Goal: Task Accomplishment & Management: Use online tool/utility

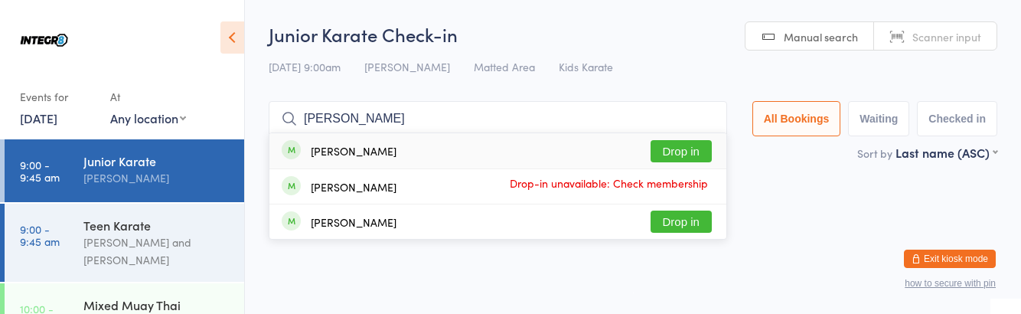
click at [754, 216] on html "You have now entered Kiosk Mode. Members will be able to check themselves in us…" at bounding box center [510, 157] width 1021 height 314
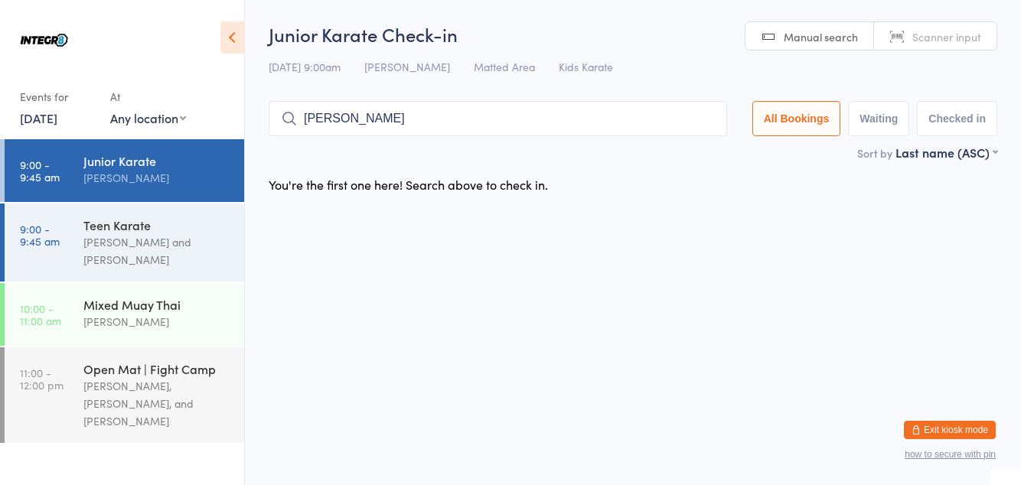
click at [460, 123] on input "[PERSON_NAME]" at bounding box center [498, 118] width 458 height 35
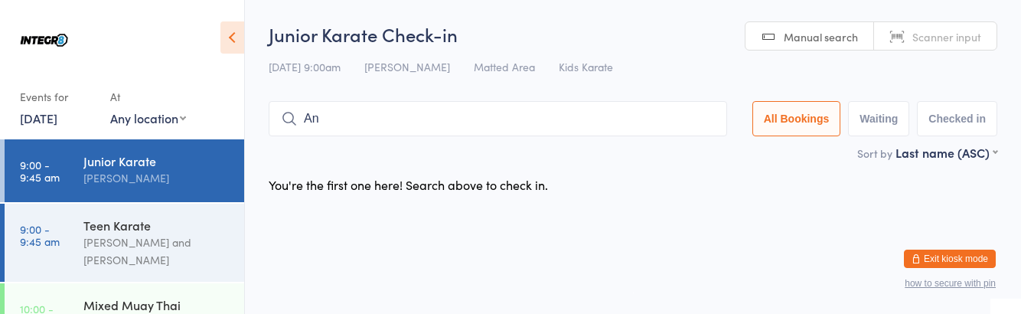
type input "A"
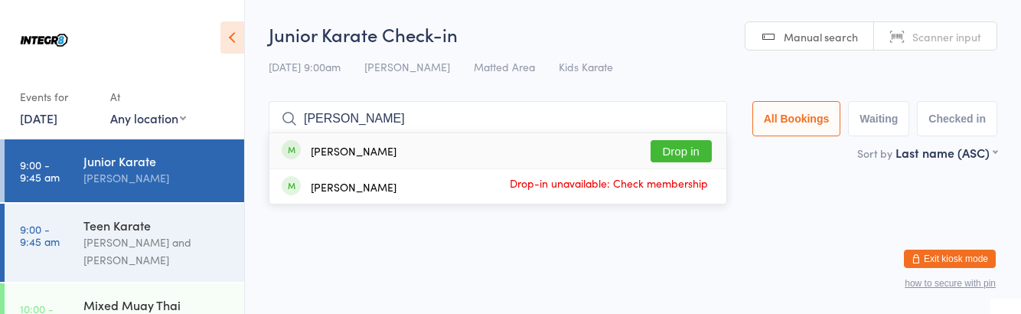
type input "[PERSON_NAME]"
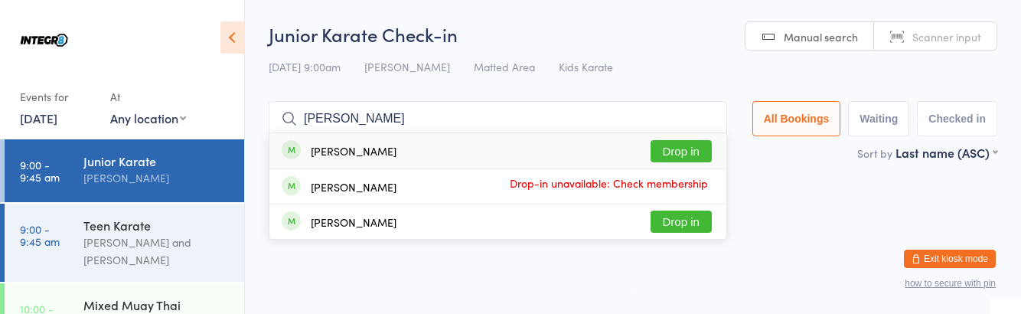
click at [695, 150] on button "Drop in" at bounding box center [680, 151] width 61 height 22
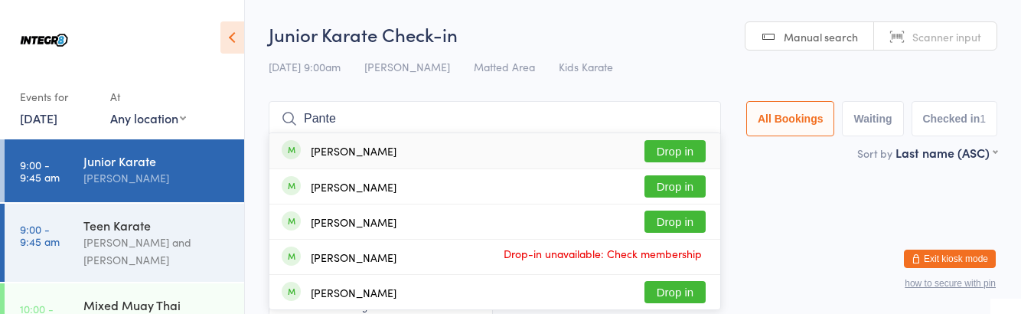
type input "Pante"
click at [682, 146] on button "Drop in" at bounding box center [674, 151] width 61 height 22
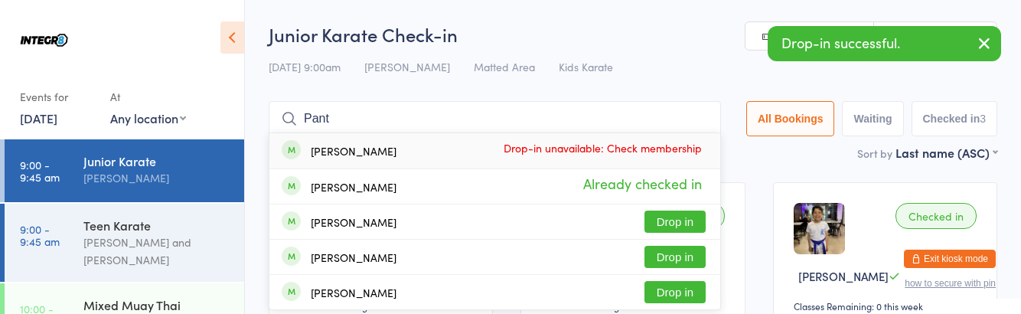
type input "Pante"
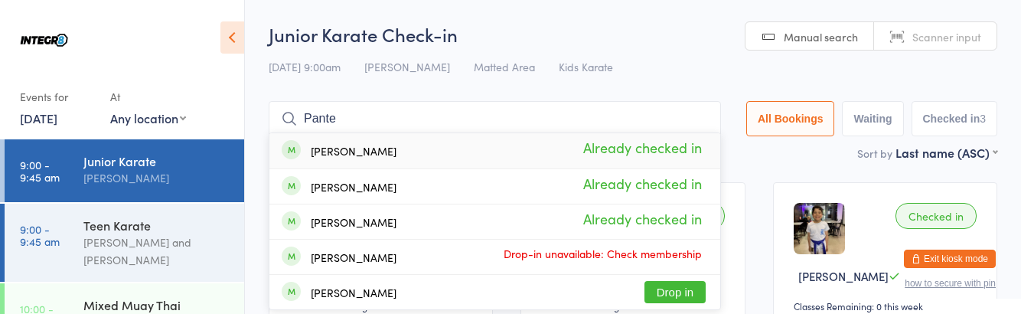
click at [709, 116] on input "Pante" at bounding box center [495, 118] width 452 height 35
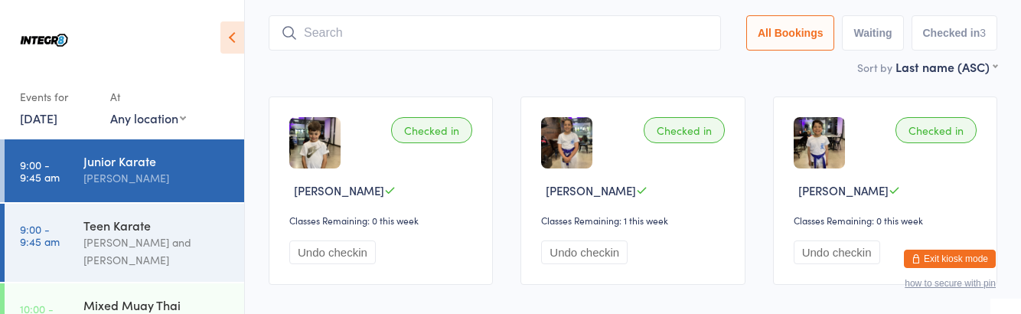
scroll to position [101, 0]
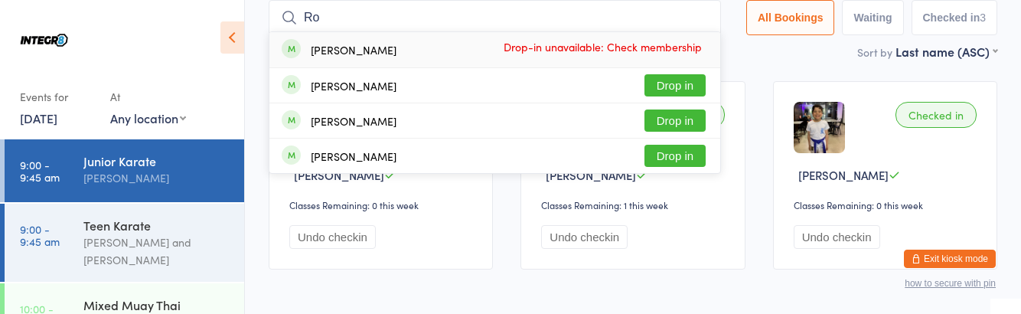
type input "Ro"
click at [402, 119] on div "[PERSON_NAME] Drop in" at bounding box center [494, 120] width 451 height 34
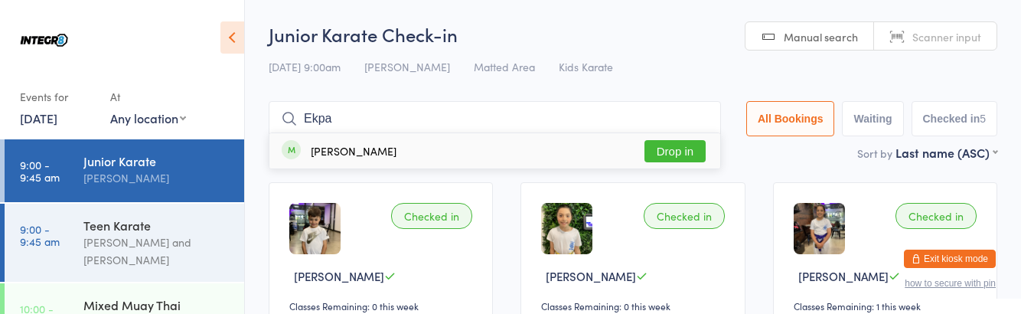
type input "Ekpa"
click at [692, 155] on button "Drop in" at bounding box center [674, 151] width 61 height 22
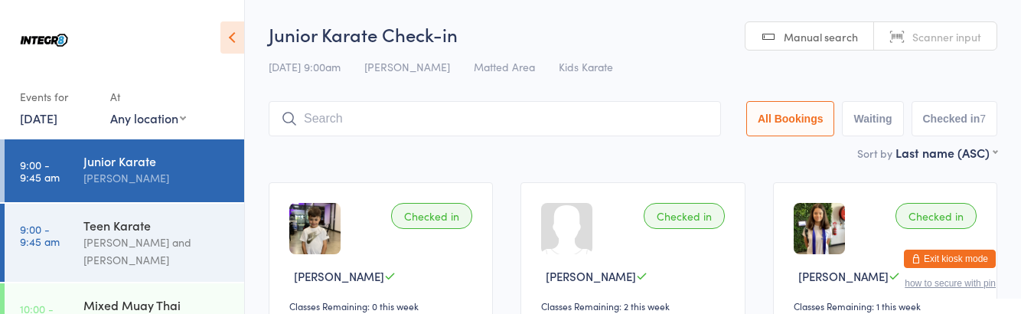
click at [116, 245] on div "[PERSON_NAME] and [PERSON_NAME]" at bounding box center [157, 250] width 148 height 35
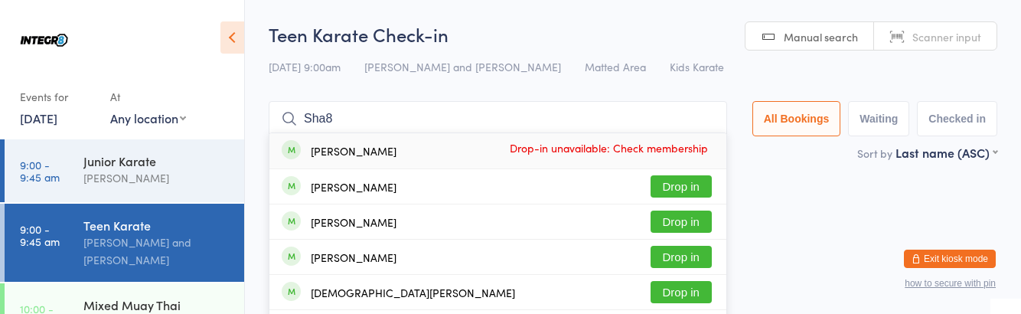
type input "Sha8"
click at [690, 292] on button "Drop in" at bounding box center [680, 292] width 61 height 22
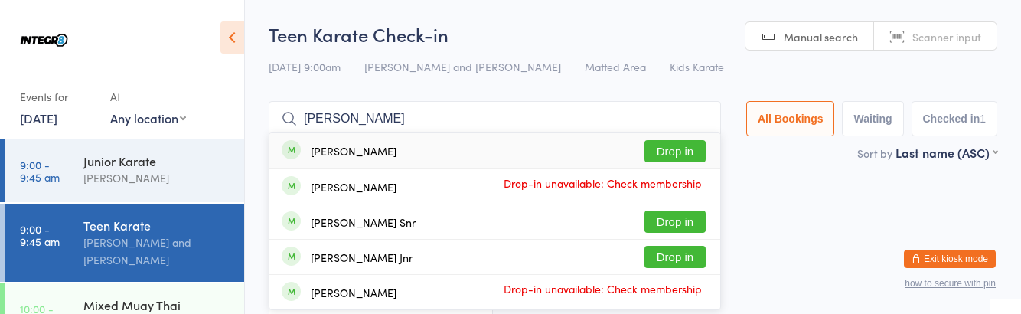
type input "[PERSON_NAME]"
click at [689, 254] on button "Drop in" at bounding box center [674, 257] width 61 height 22
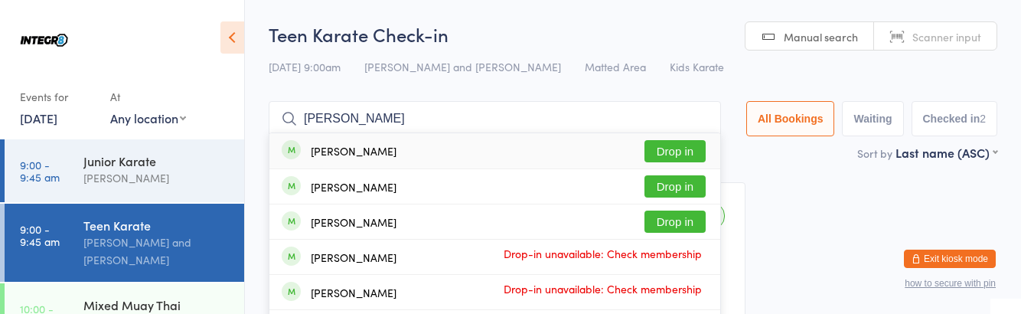
type input "[PERSON_NAME]"
click at [312, 226] on div "[PERSON_NAME]" at bounding box center [354, 222] width 86 height 12
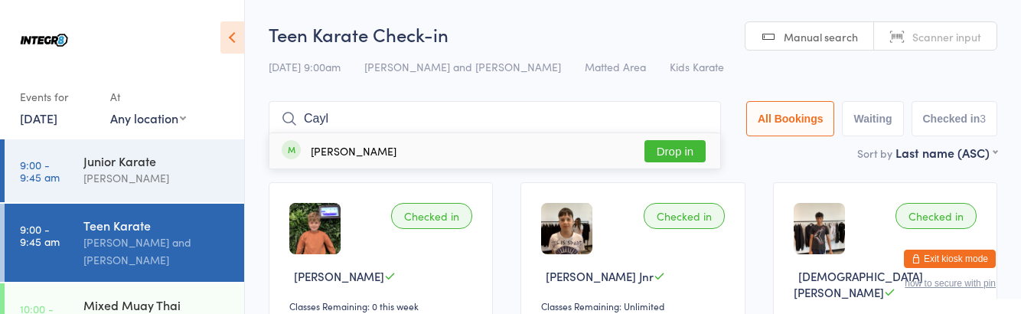
type input "Cayl"
click at [383, 148] on div "[PERSON_NAME] Drop in" at bounding box center [494, 150] width 451 height 35
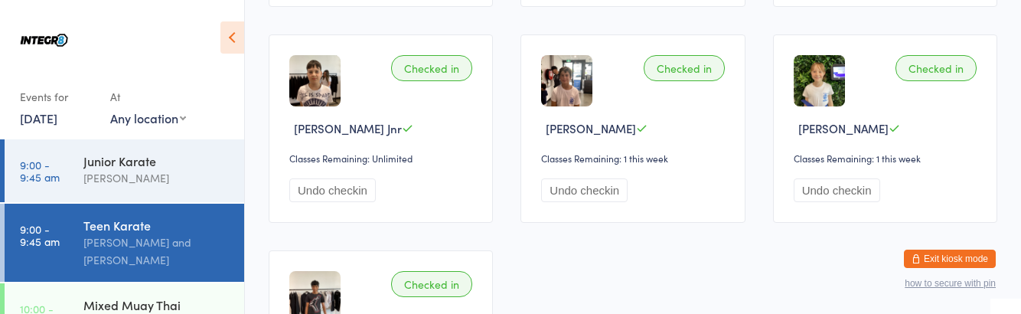
scroll to position [112, 0]
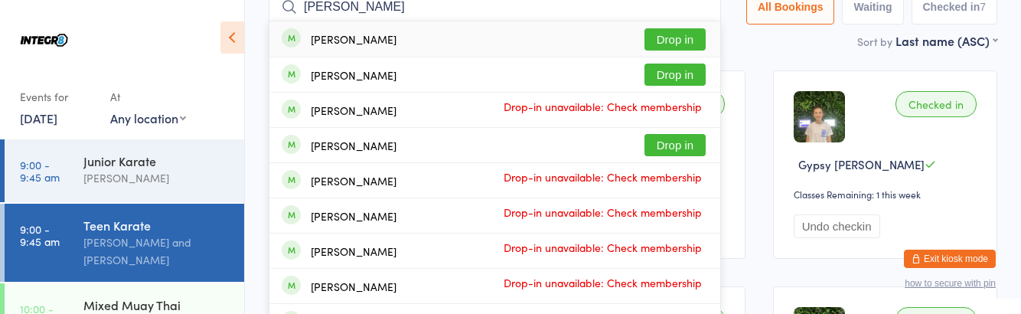
type input "[PERSON_NAME]"
click at [692, 78] on button "Drop in" at bounding box center [674, 75] width 61 height 22
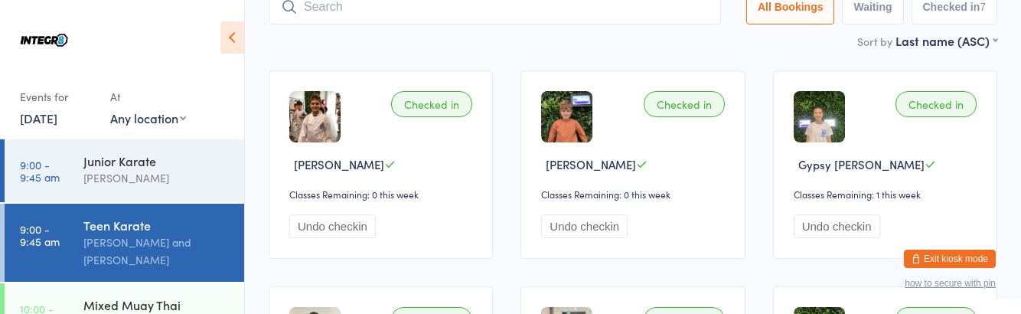
scroll to position [101, 0]
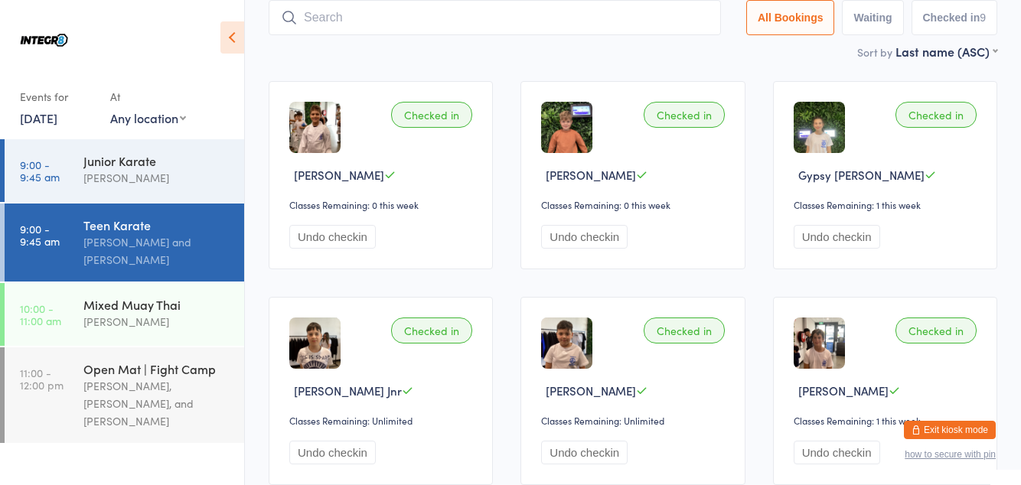
click at [396, 19] on input "search" at bounding box center [495, 17] width 452 height 35
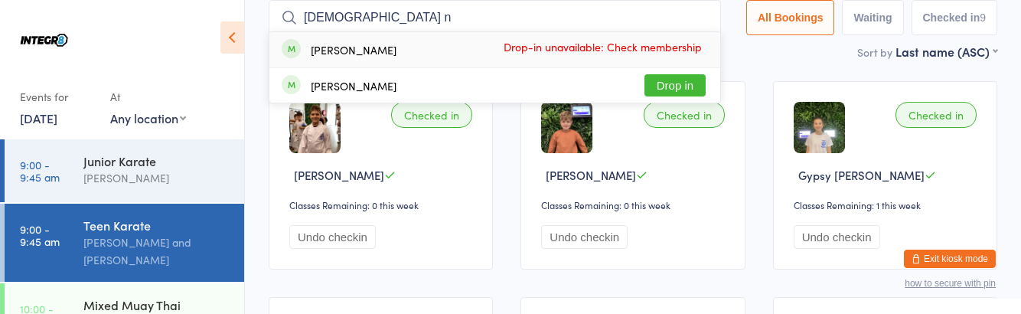
type input "[DEMOGRAPHIC_DATA] n"
click at [406, 96] on div "[PERSON_NAME] Drop in" at bounding box center [494, 85] width 451 height 34
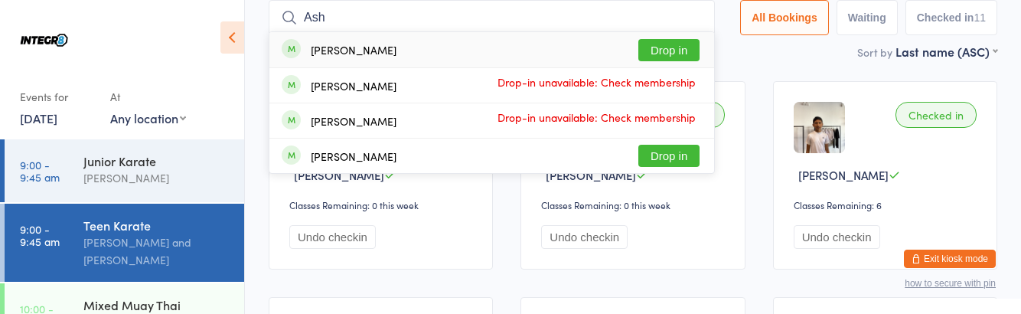
type input "Ash"
click at [677, 161] on button "Drop in" at bounding box center [668, 156] width 61 height 22
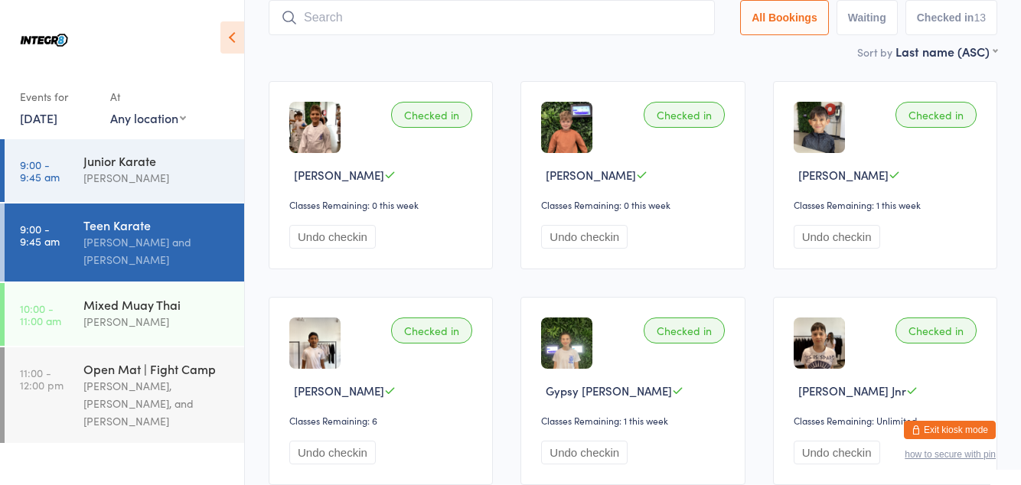
click at [383, 22] on input "search" at bounding box center [492, 17] width 446 height 35
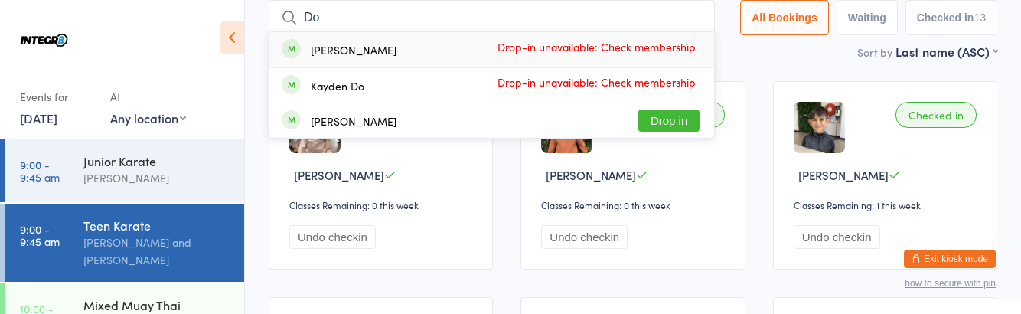
type input "Do"
click at [675, 120] on button "Drop in" at bounding box center [668, 120] width 61 height 22
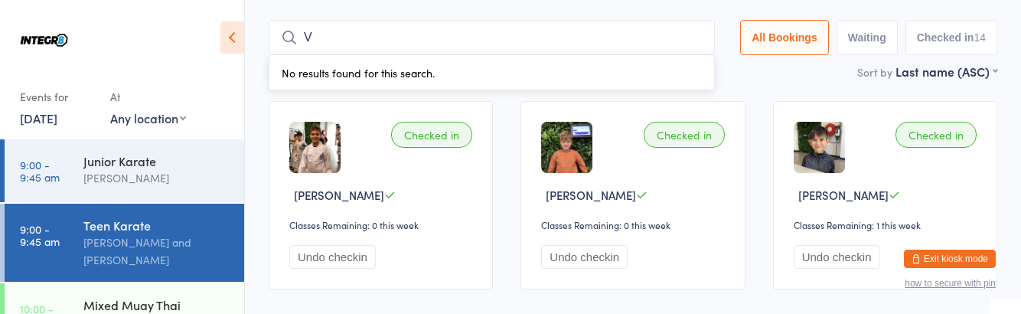
scroll to position [0, 0]
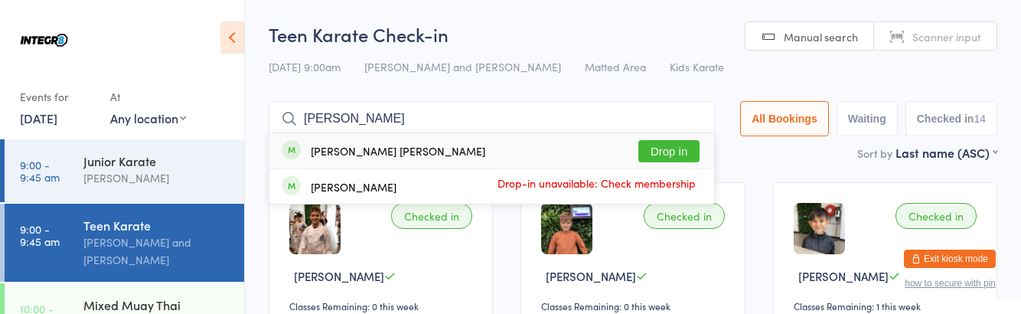
type input "[PERSON_NAME]"
click at [683, 145] on button "Drop in" at bounding box center [668, 151] width 61 height 22
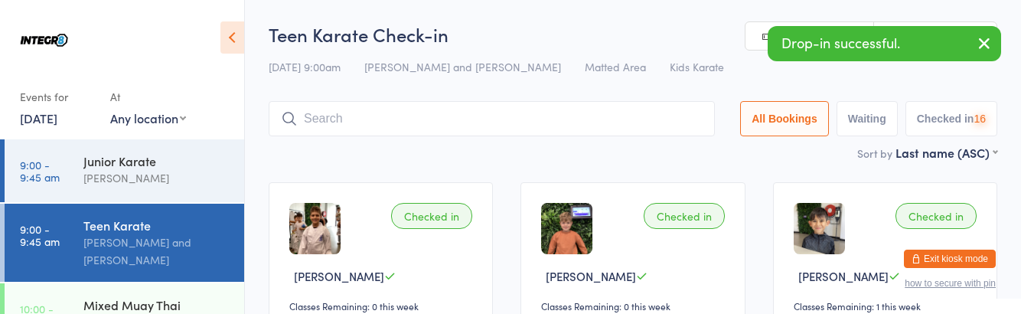
click at [187, 161] on div "Junior Karate" at bounding box center [157, 160] width 148 height 17
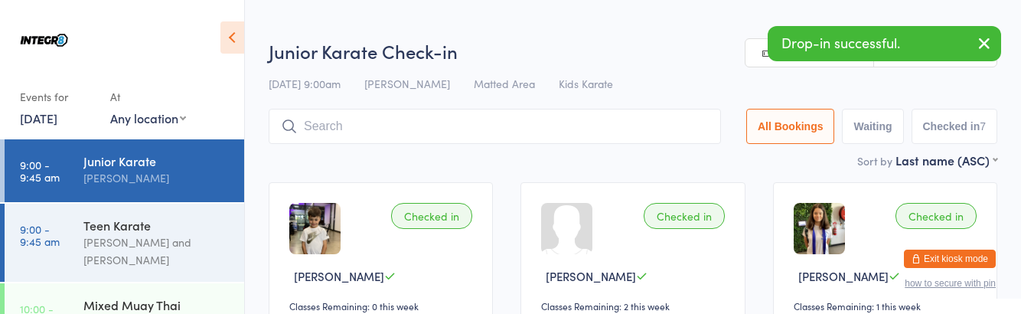
click at [187, 265] on div "[PERSON_NAME] and [PERSON_NAME]" at bounding box center [157, 250] width 148 height 35
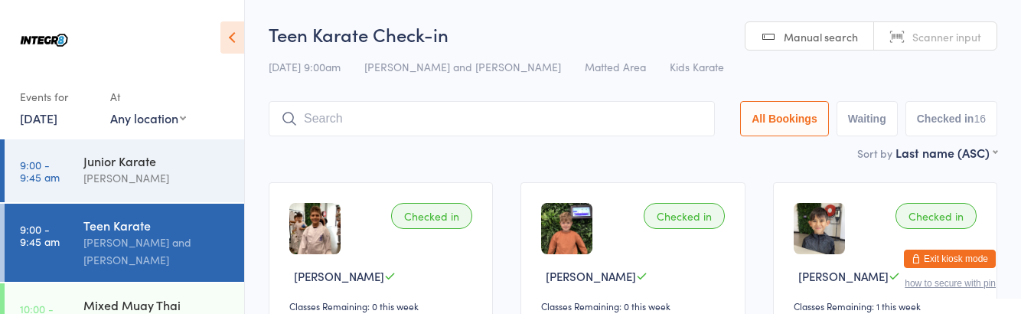
click at [148, 312] on div "Mixed Muay Thai" at bounding box center [157, 304] width 148 height 17
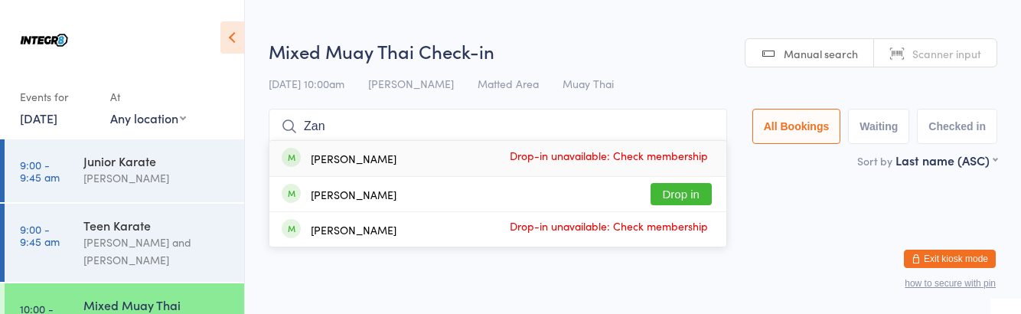
type input "Zan"
click at [702, 190] on button "Drop in" at bounding box center [680, 194] width 61 height 22
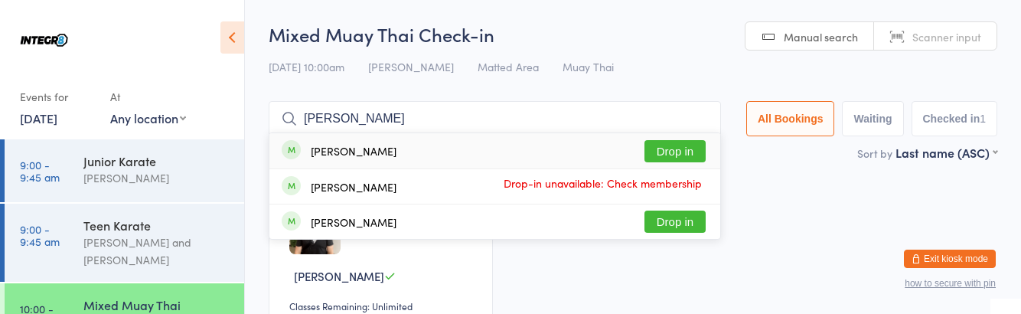
type input "[PERSON_NAME]"
click at [445, 153] on div "[PERSON_NAME] Drop in" at bounding box center [494, 150] width 451 height 35
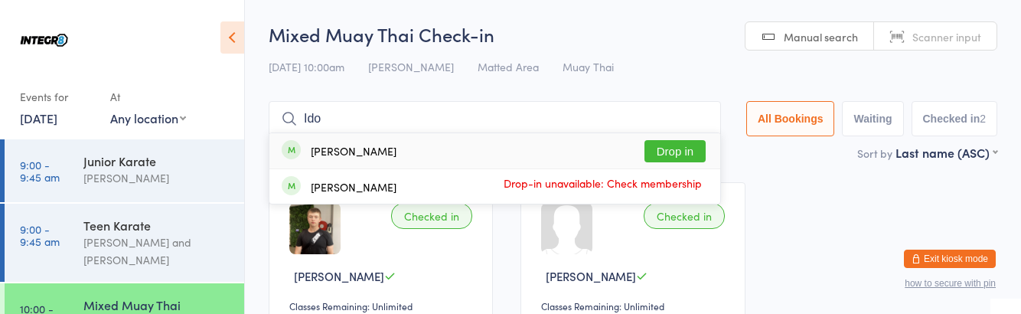
type input "Ido"
click at [686, 155] on button "Drop in" at bounding box center [674, 151] width 61 height 22
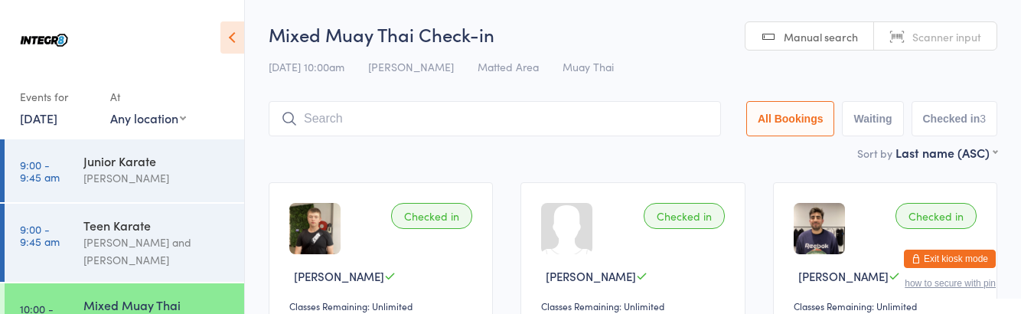
click at [332, 121] on input "search" at bounding box center [495, 118] width 452 height 35
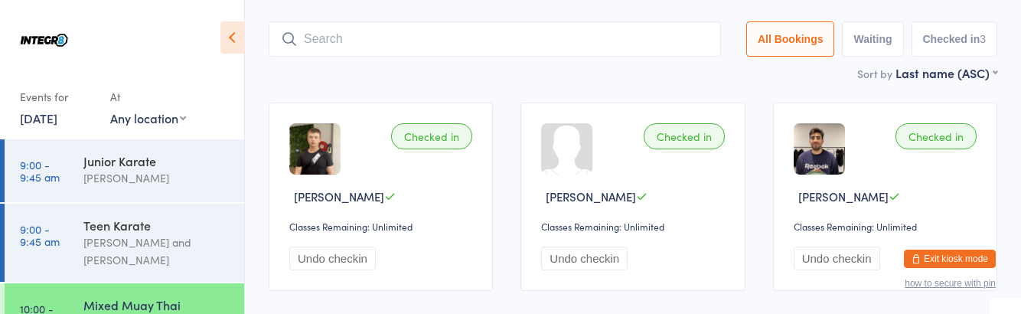
scroll to position [90, 0]
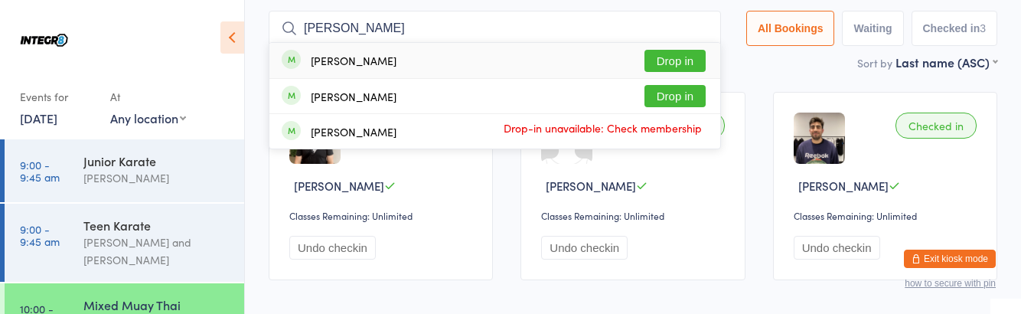
type input "[PERSON_NAME]"
click at [685, 60] on button "Drop in" at bounding box center [674, 61] width 61 height 22
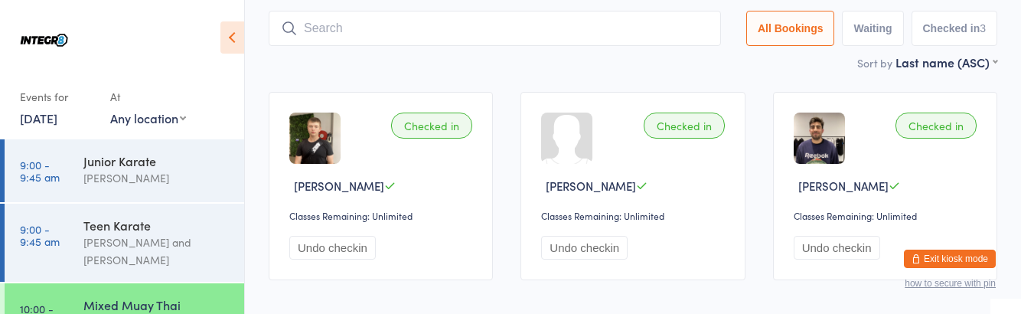
scroll to position [0, 0]
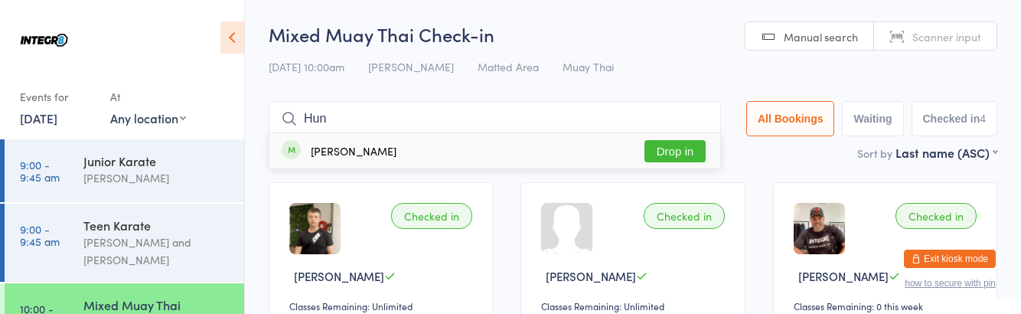
type input "Hun"
click at [695, 155] on button "Drop in" at bounding box center [674, 151] width 61 height 22
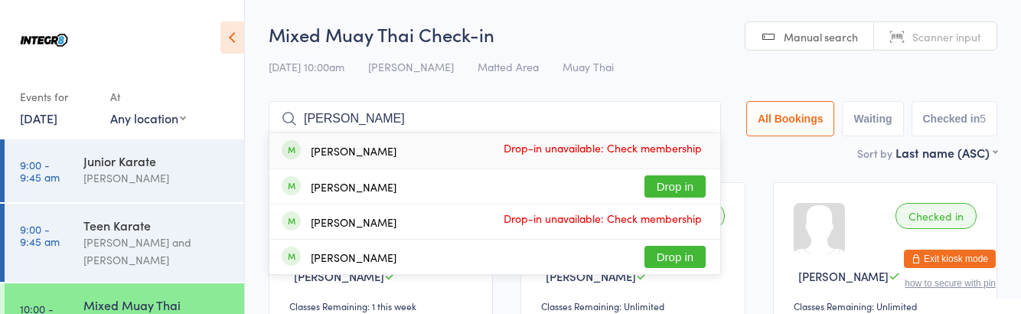
type input "[PERSON_NAME]"
click at [696, 184] on button "Drop in" at bounding box center [674, 186] width 61 height 22
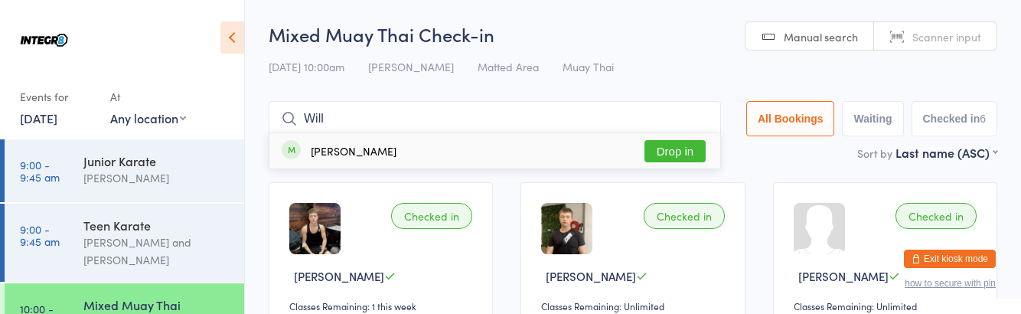
type input "Will"
click at [699, 152] on button "Drop in" at bounding box center [674, 151] width 61 height 22
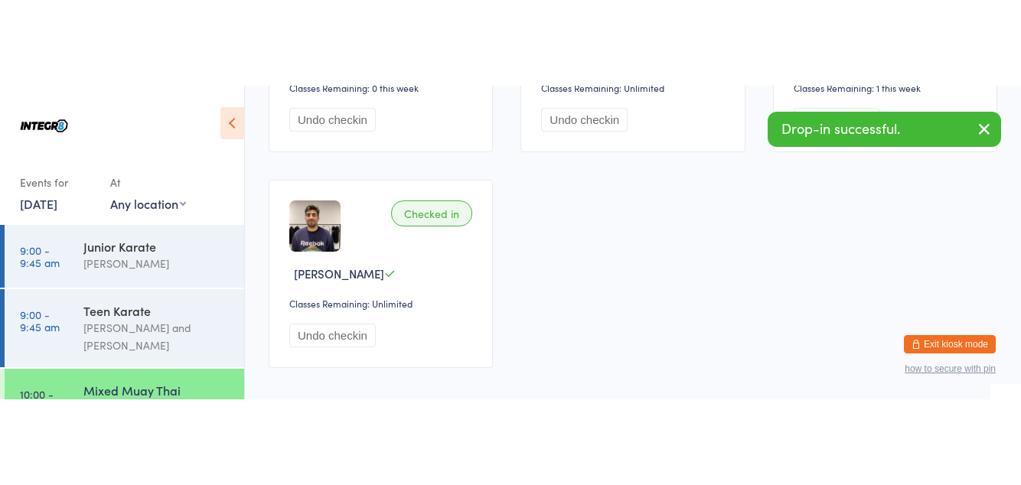
scroll to position [348, 0]
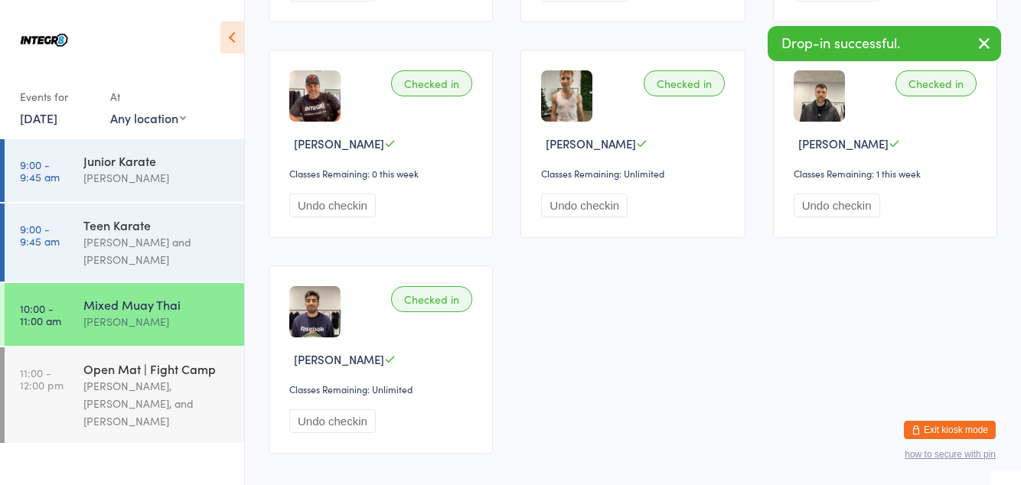
click at [168, 384] on div "[PERSON_NAME], [PERSON_NAME], and [PERSON_NAME]" at bounding box center [157, 403] width 148 height 53
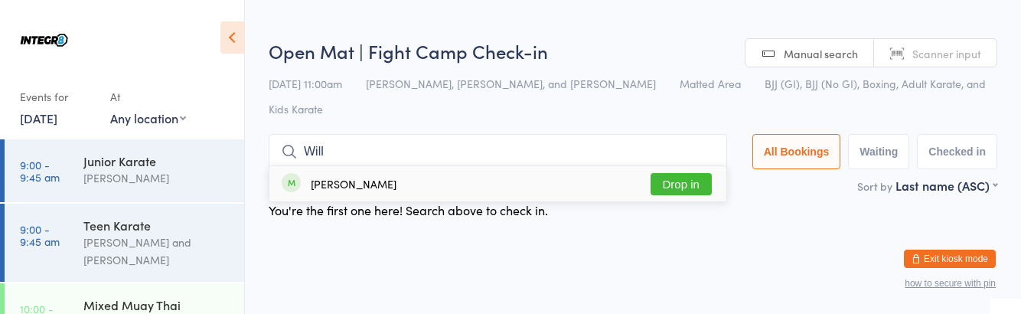
type input "Will"
click at [710, 181] on button "Drop in" at bounding box center [680, 184] width 61 height 22
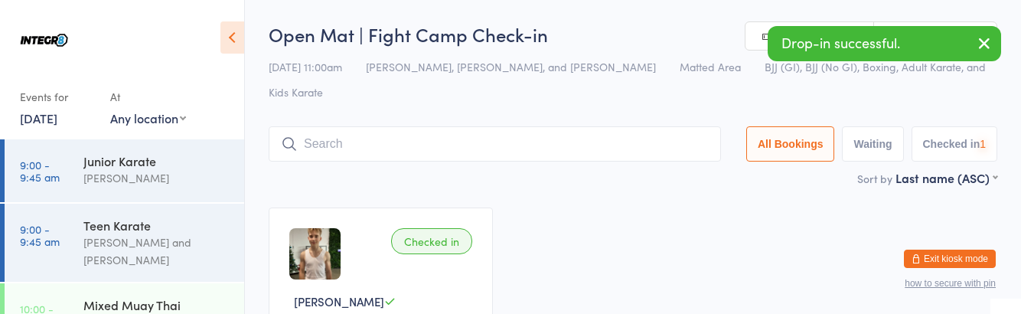
click at [805, 275] on div "Checked in [PERSON_NAME] Classes Remaining: Unlimited Undo checkin" at bounding box center [633, 302] width 756 height 216
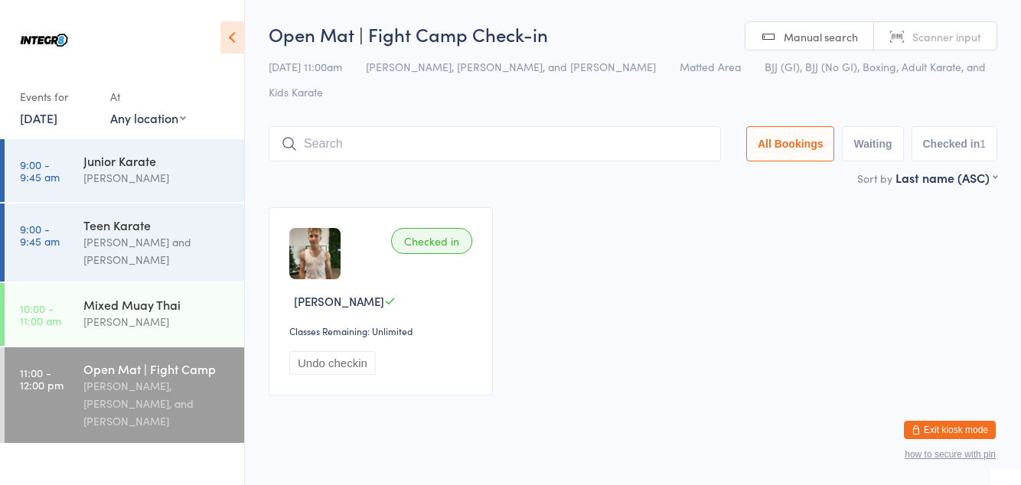
click at [145, 311] on div "Mixed Muay Thai" at bounding box center [157, 304] width 148 height 17
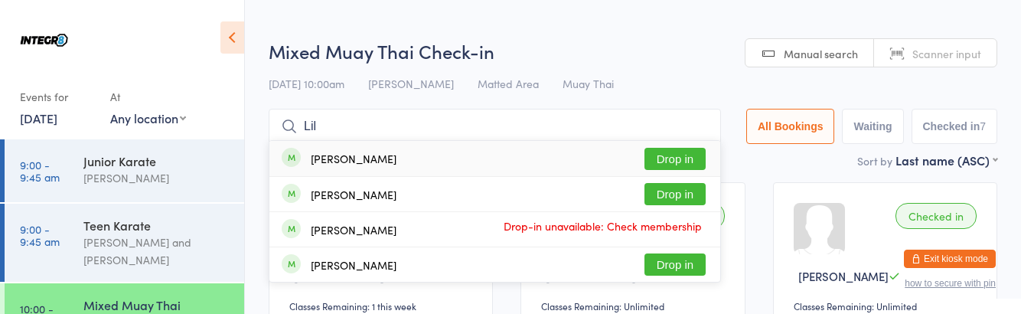
type input "Lil"
click at [685, 162] on button "Drop in" at bounding box center [674, 159] width 61 height 22
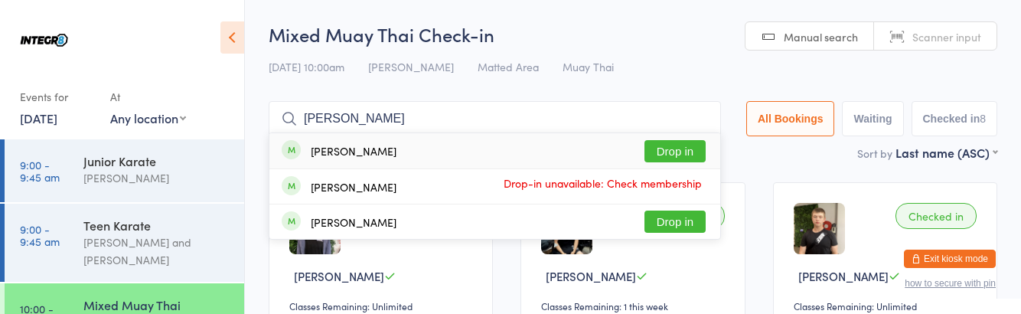
type input "[PERSON_NAME]"
click at [690, 153] on button "Drop in" at bounding box center [674, 151] width 61 height 22
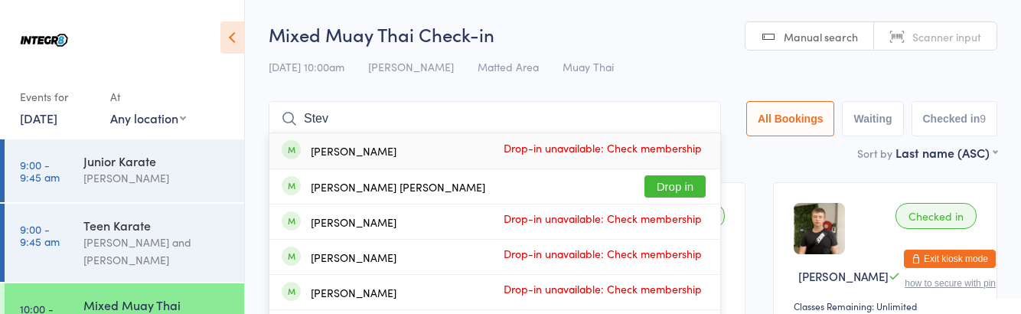
type input "Stev"
click at [689, 181] on button "Drop in" at bounding box center [674, 186] width 61 height 22
